Goal: Information Seeking & Learning: Learn about a topic

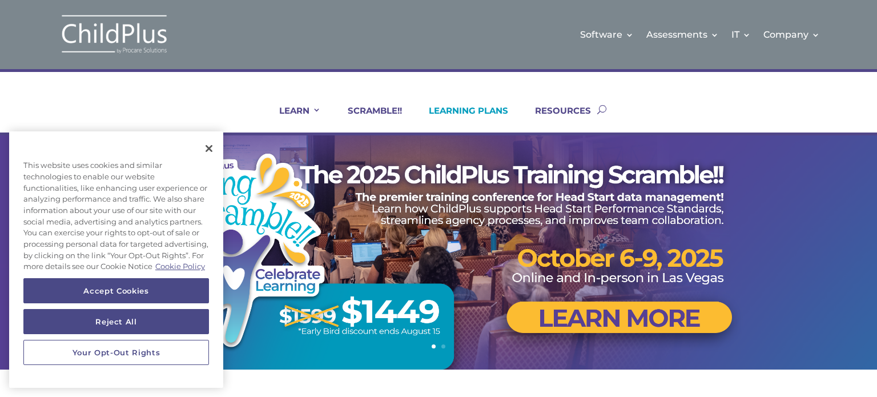
click at [455, 120] on link "LEARNING PLANS" at bounding box center [461, 118] width 94 height 27
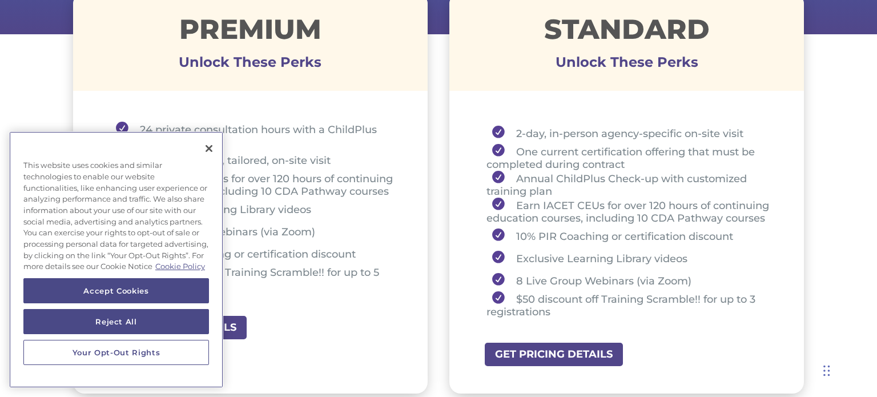
scroll to position [445, 0]
click at [205, 140] on button "Close" at bounding box center [208, 148] width 25 height 25
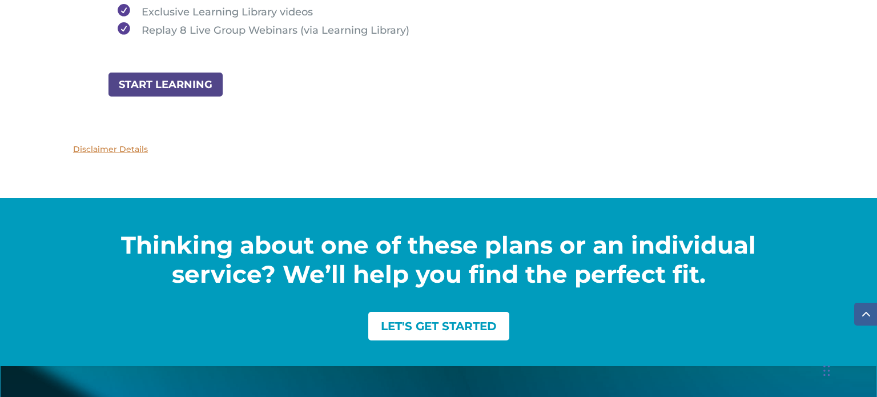
scroll to position [1435, 0]
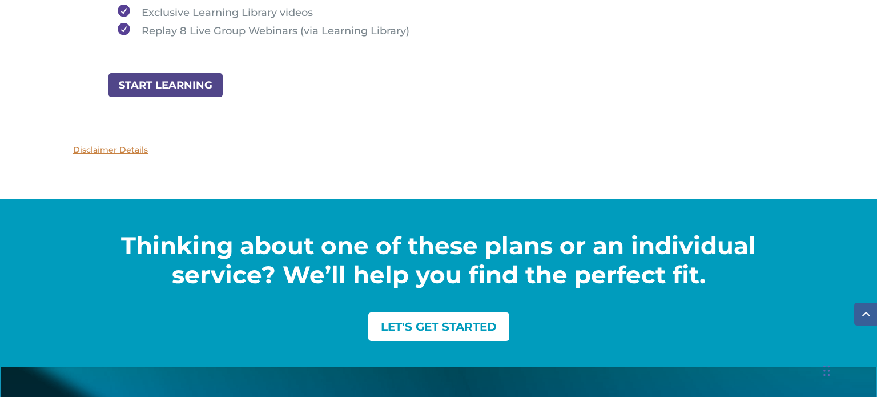
click at [114, 149] on p "Disclaimer Details" at bounding box center [438, 150] width 730 height 14
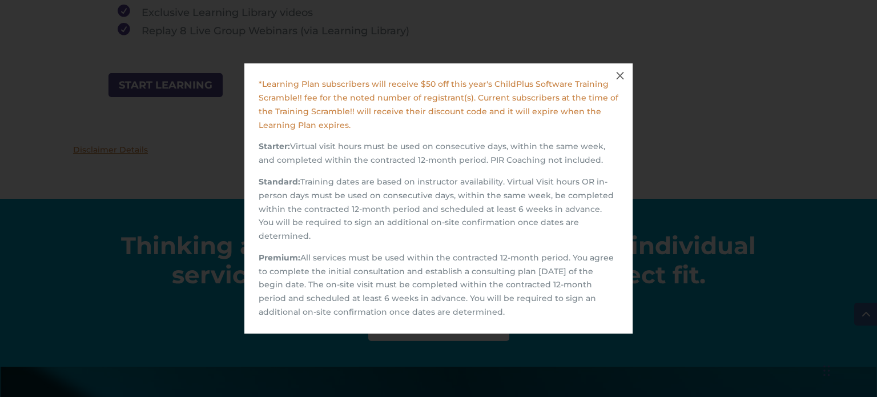
click at [625, 82] on span "M" at bounding box center [620, 76] width 16 height 16
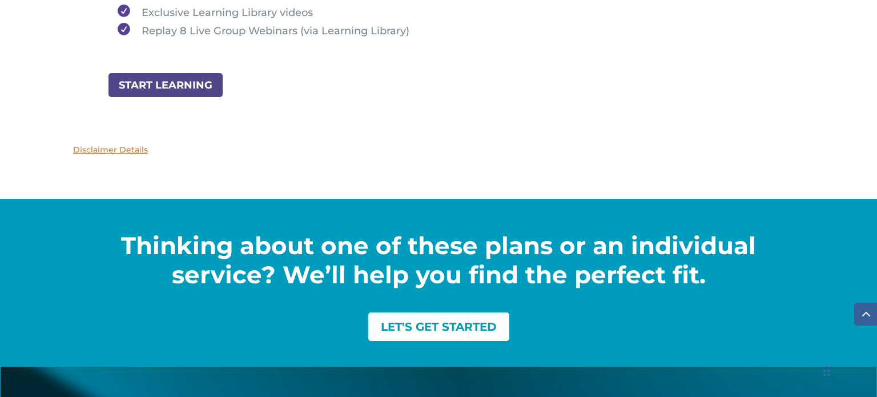
click at [764, 166] on div "Disclaimer Details" at bounding box center [438, 159] width 730 height 32
